Goal: Information Seeking & Learning: Learn about a topic

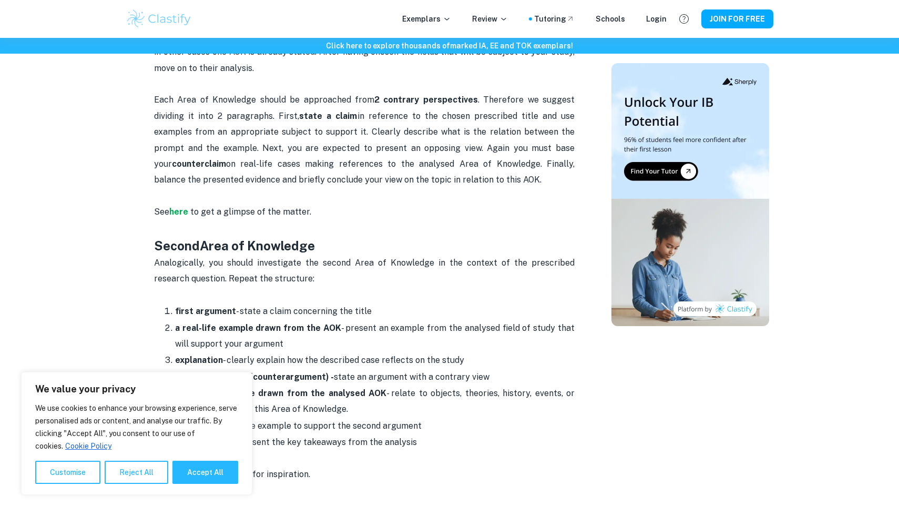
scroll to position [767, 0]
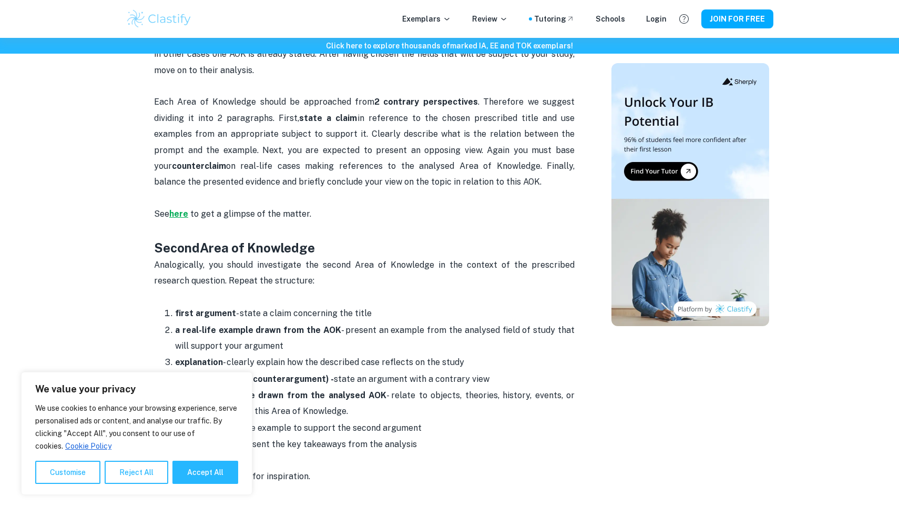
click at [185, 209] on strong "here" at bounding box center [178, 214] width 19 height 10
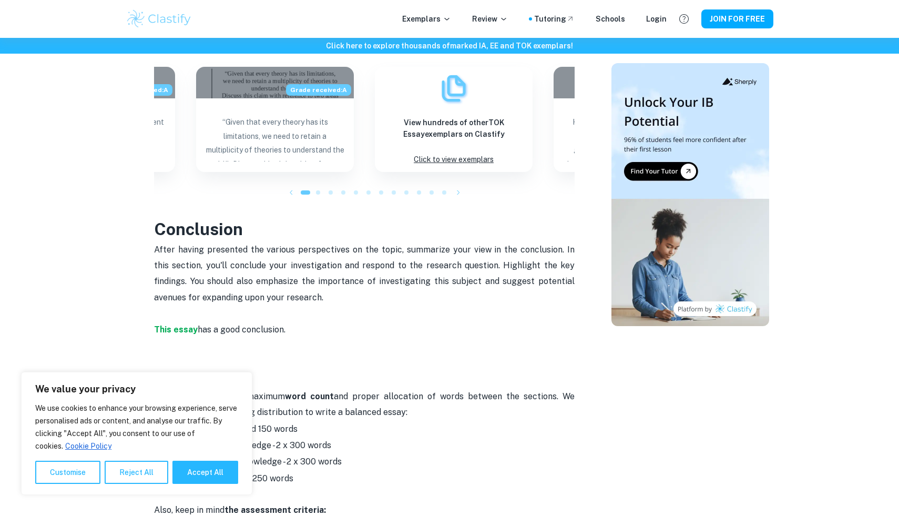
scroll to position [1257, 0]
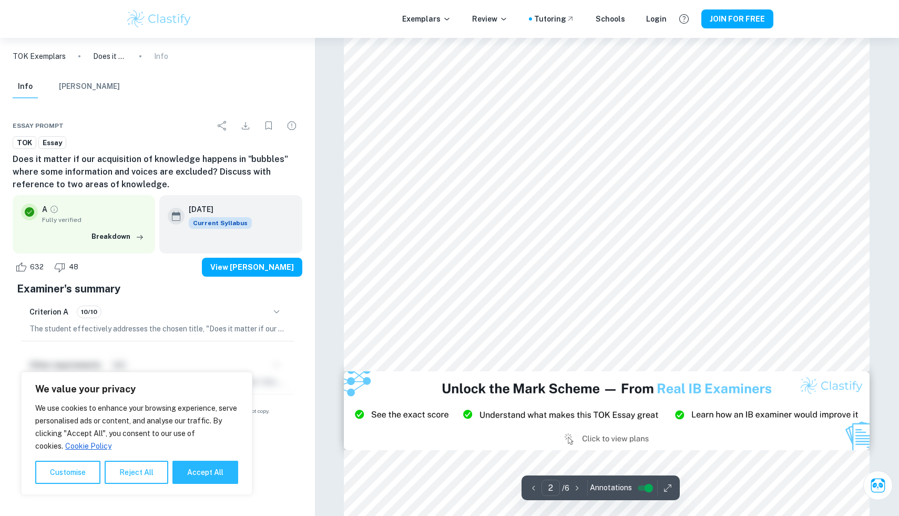
scroll to position [1111, 0]
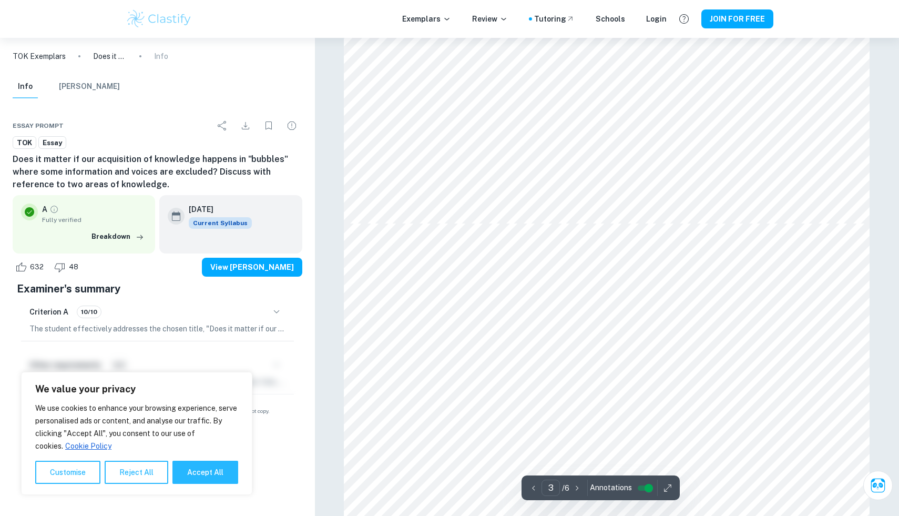
type input "4"
